Goal: Navigation & Orientation: Understand site structure

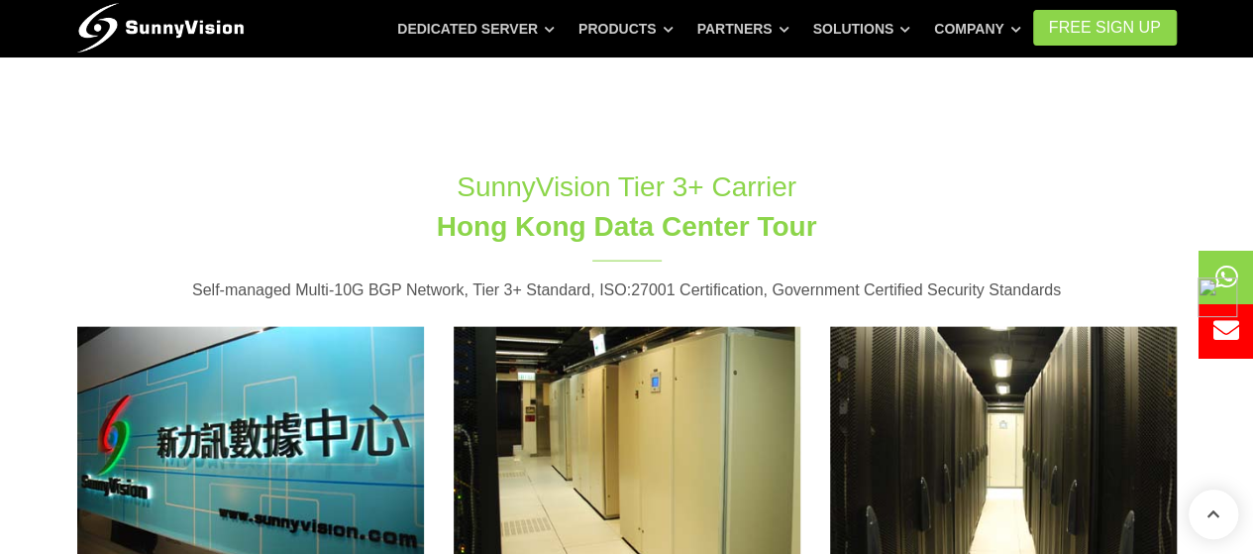
scroll to position [2245, 0]
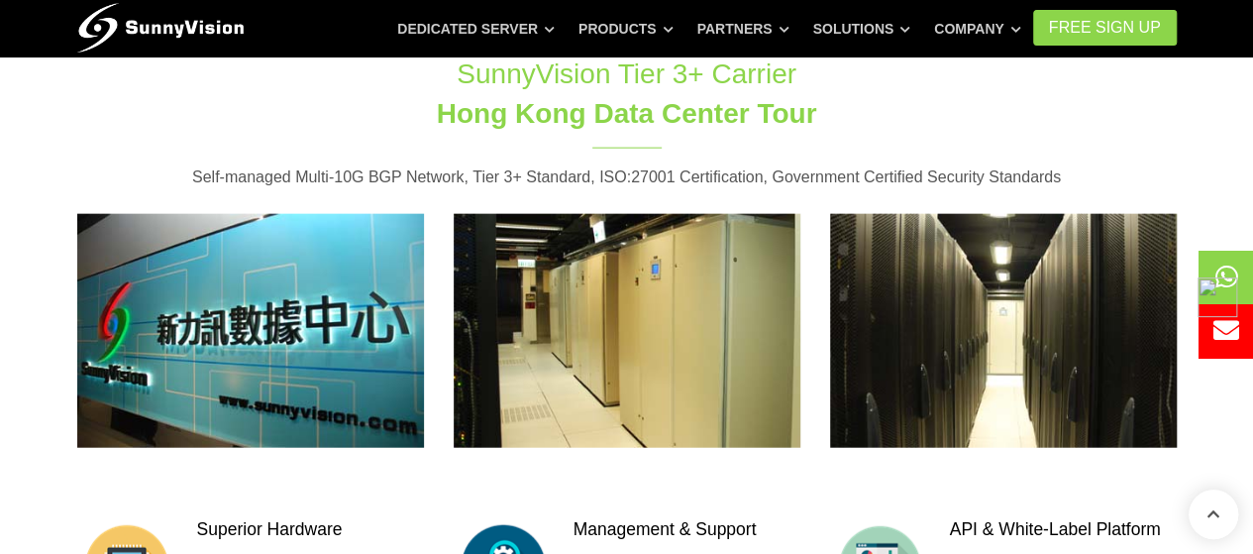
click at [0, 255] on section "SunnyVision Tier 3+ Carrier Hong Kong Data Center Tour Self-managed Multi-10G B…" at bounding box center [626, 397] width 1253 height 744
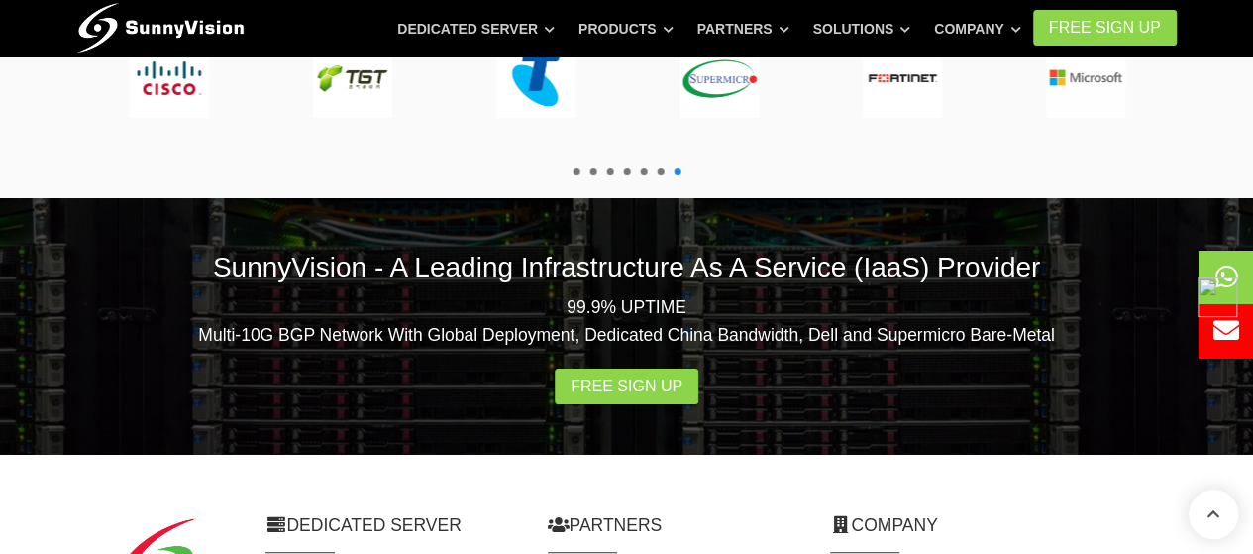
scroll to position [3830, 0]
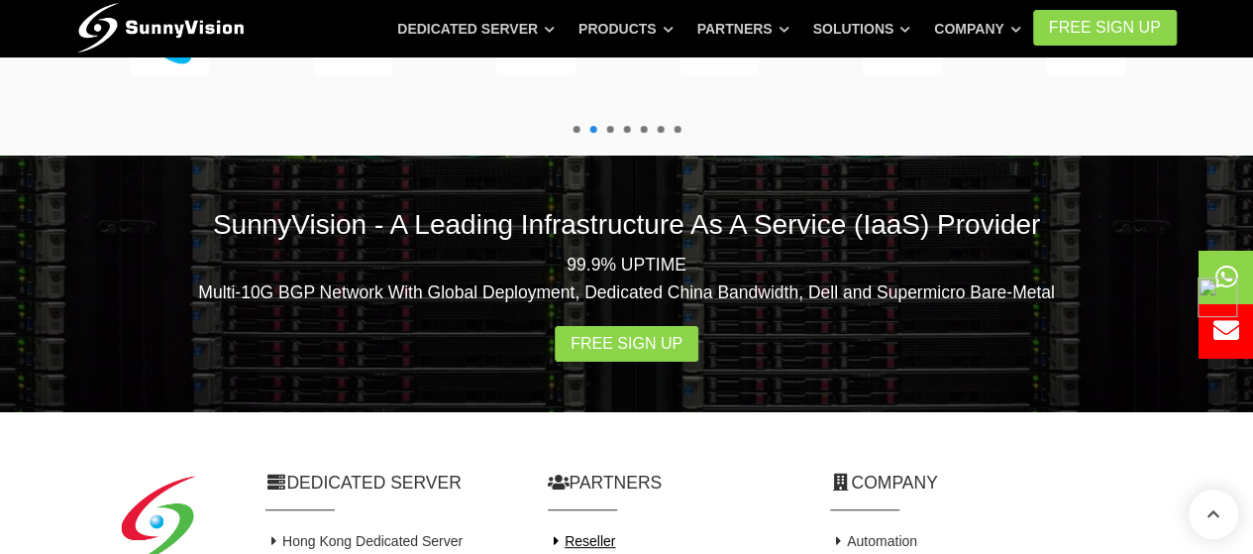
click at [583, 533] on link "Reseller" at bounding box center [582, 541] width 68 height 16
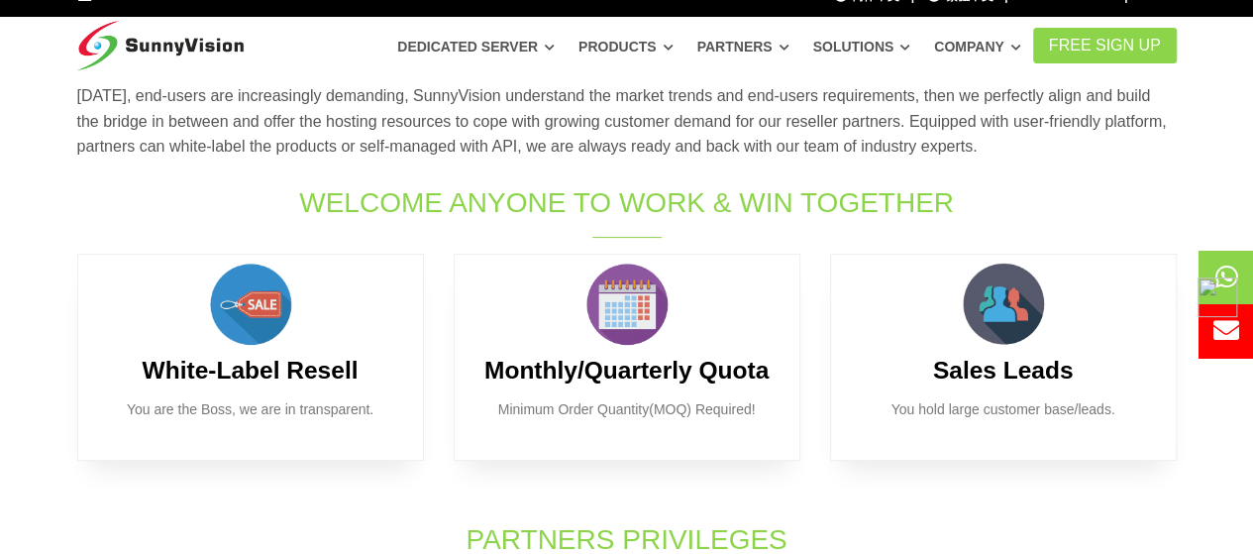
scroll to position [132, 0]
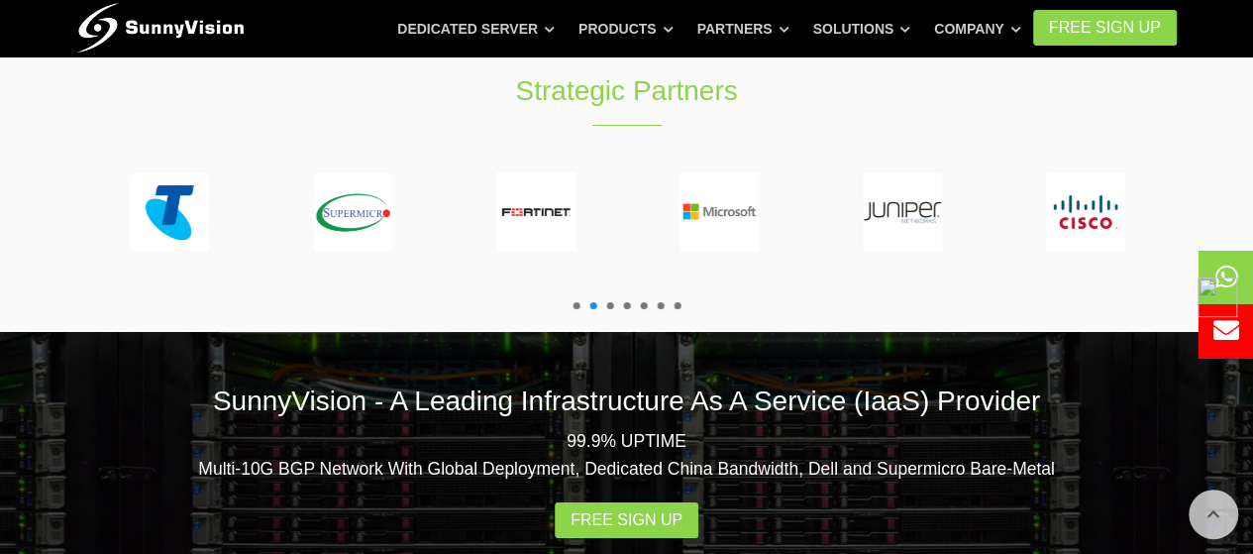
scroll to position [3941, 0]
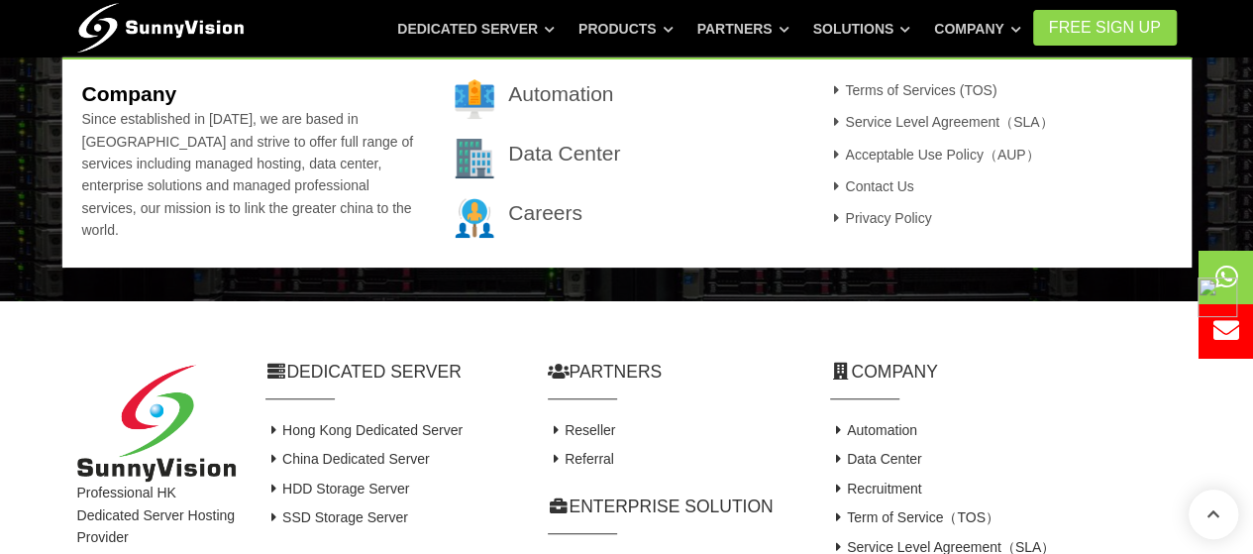
click at [0, 324] on div "Professional HK Dedicated Server Hosting Provider Dedicated Server Hong Kong De…" at bounding box center [626, 542] width 1253 height 485
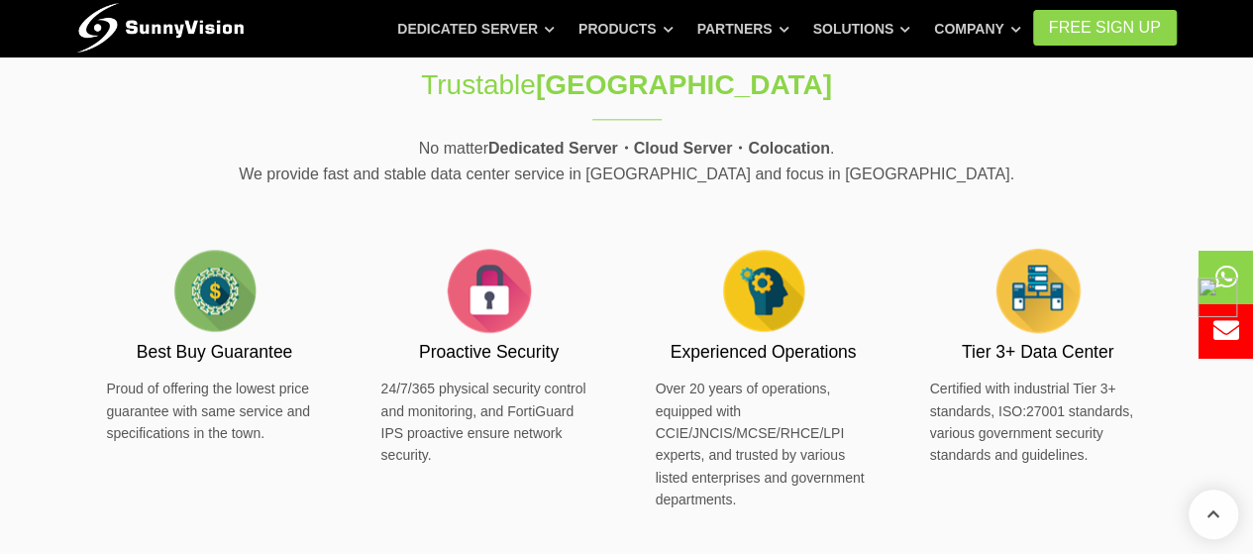
scroll to position [1056, 0]
